Goal: Check status: Check status

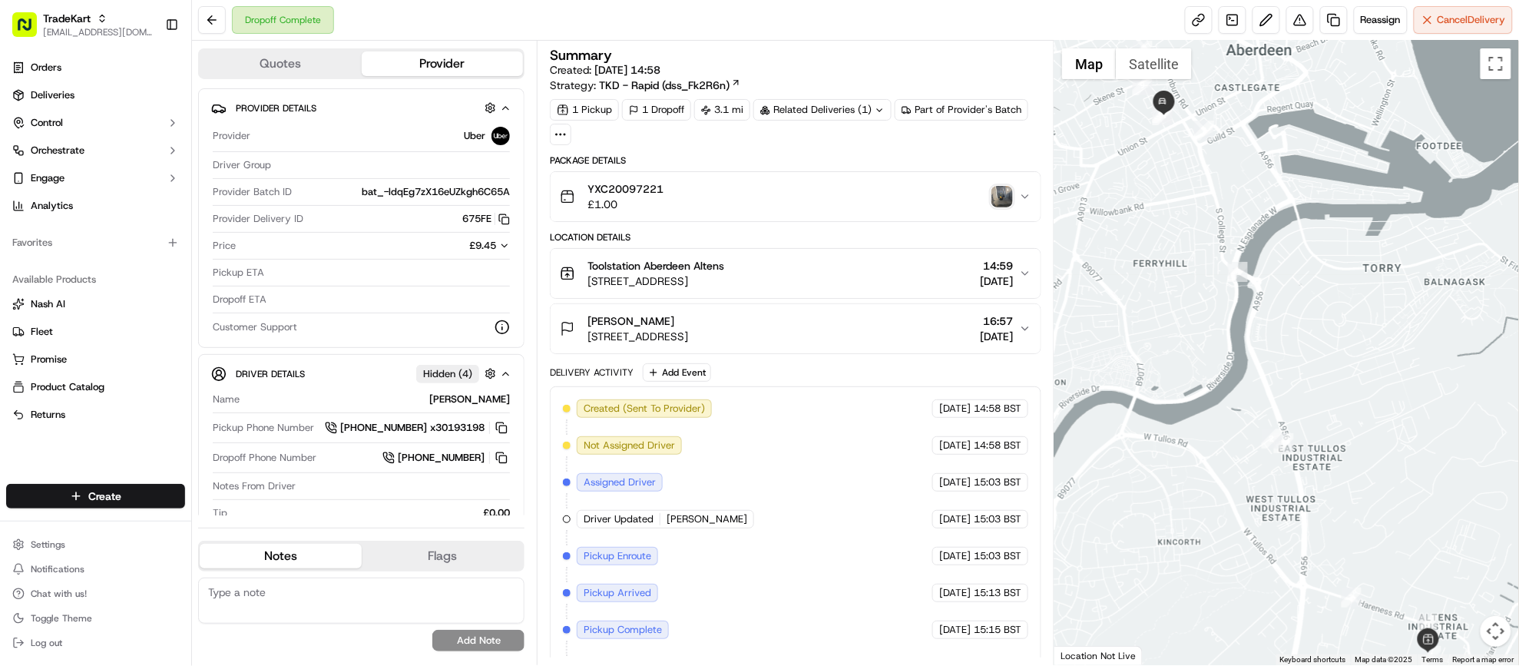
click at [848, 200] on div "YXC20097221 £1.00" at bounding box center [789, 196] width 459 height 31
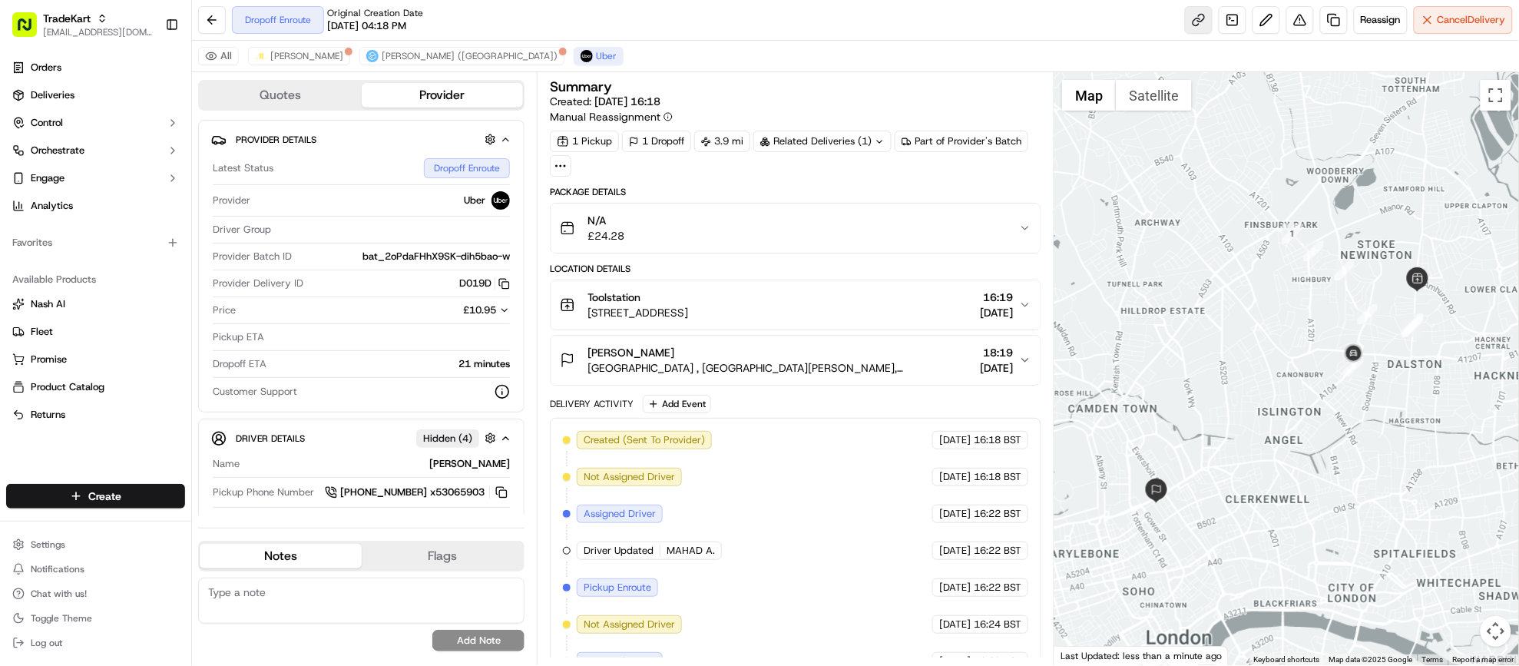
click at [1191, 16] on link at bounding box center [1199, 20] width 28 height 28
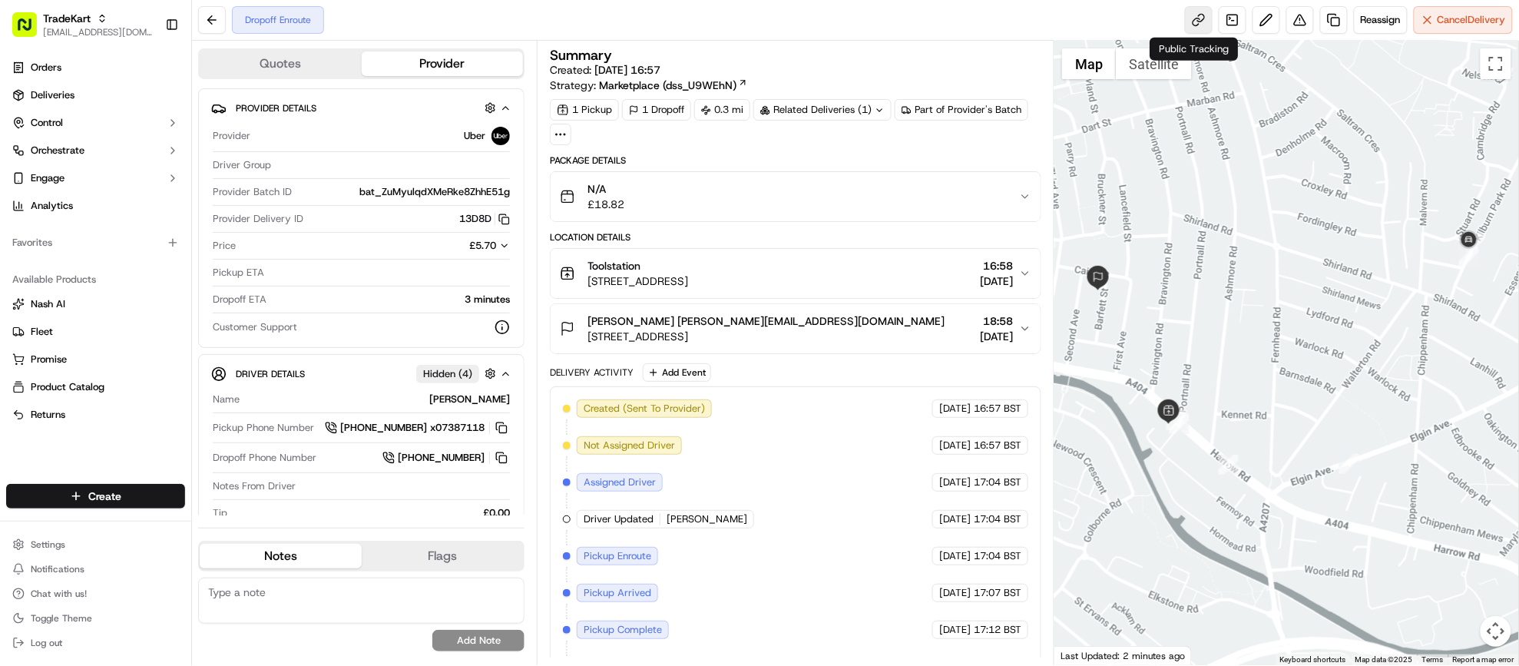
click at [1188, 28] on link at bounding box center [1199, 20] width 28 height 28
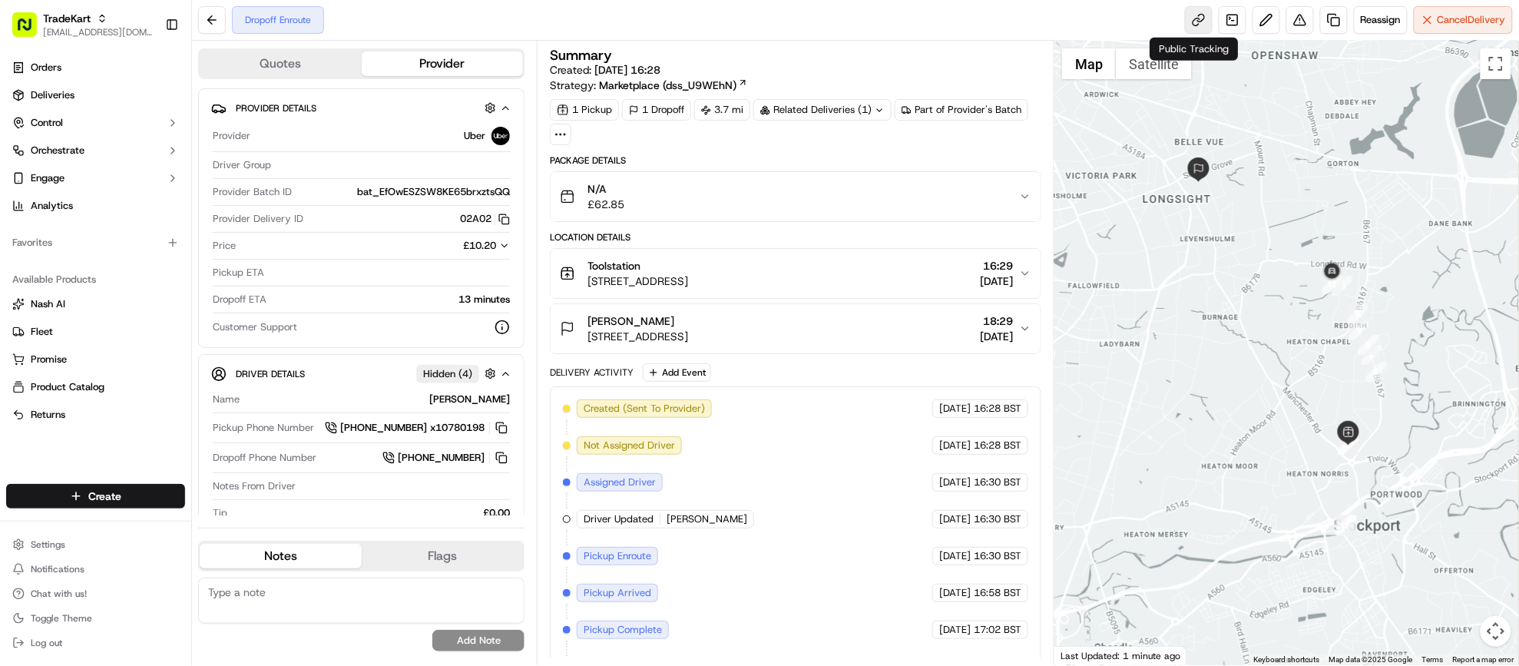
click at [1198, 27] on link at bounding box center [1199, 20] width 28 height 28
